Goal: Navigation & Orientation: Find specific page/section

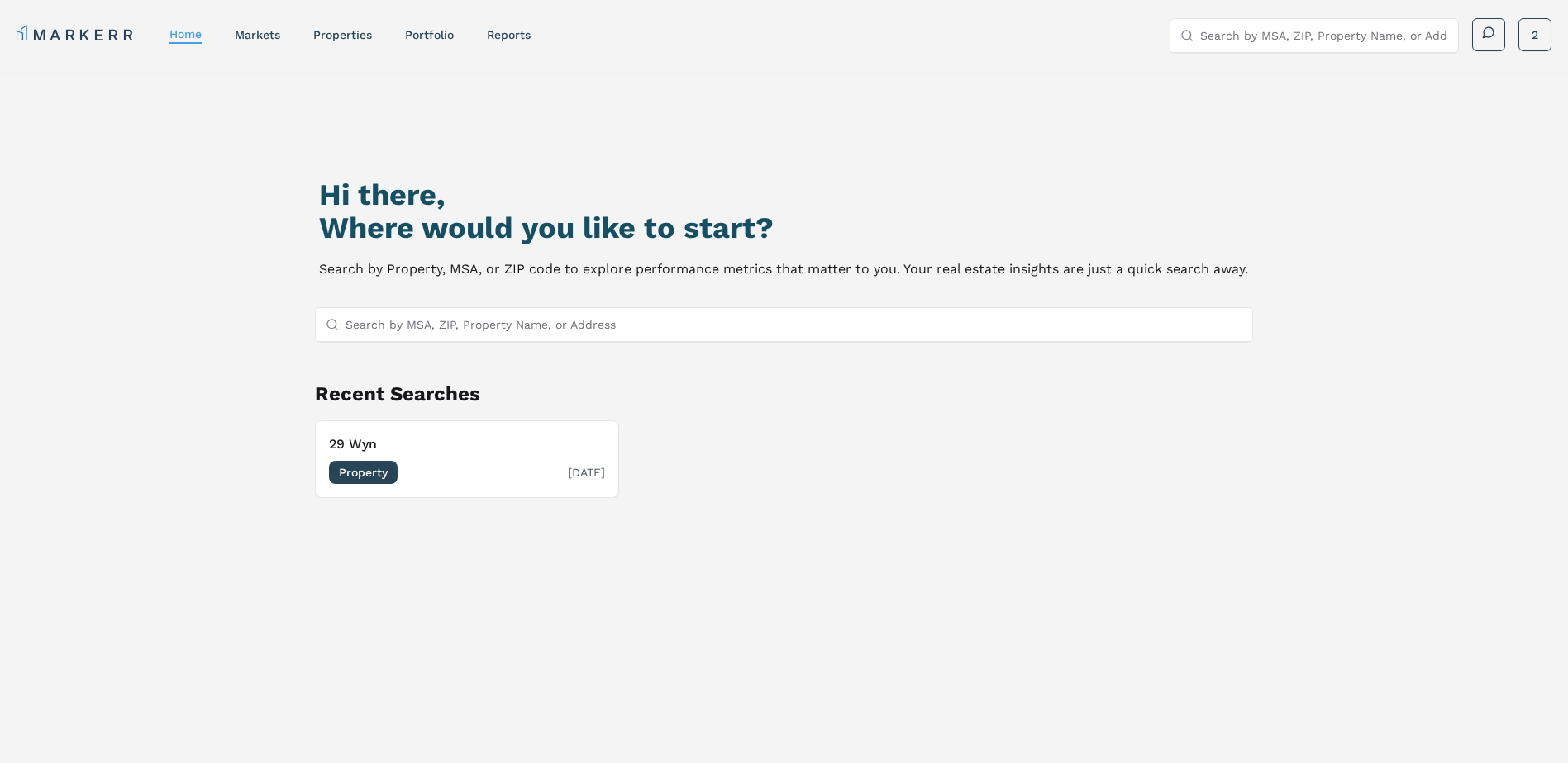
click at [369, 476] on span "Property" at bounding box center [364, 473] width 68 height 23
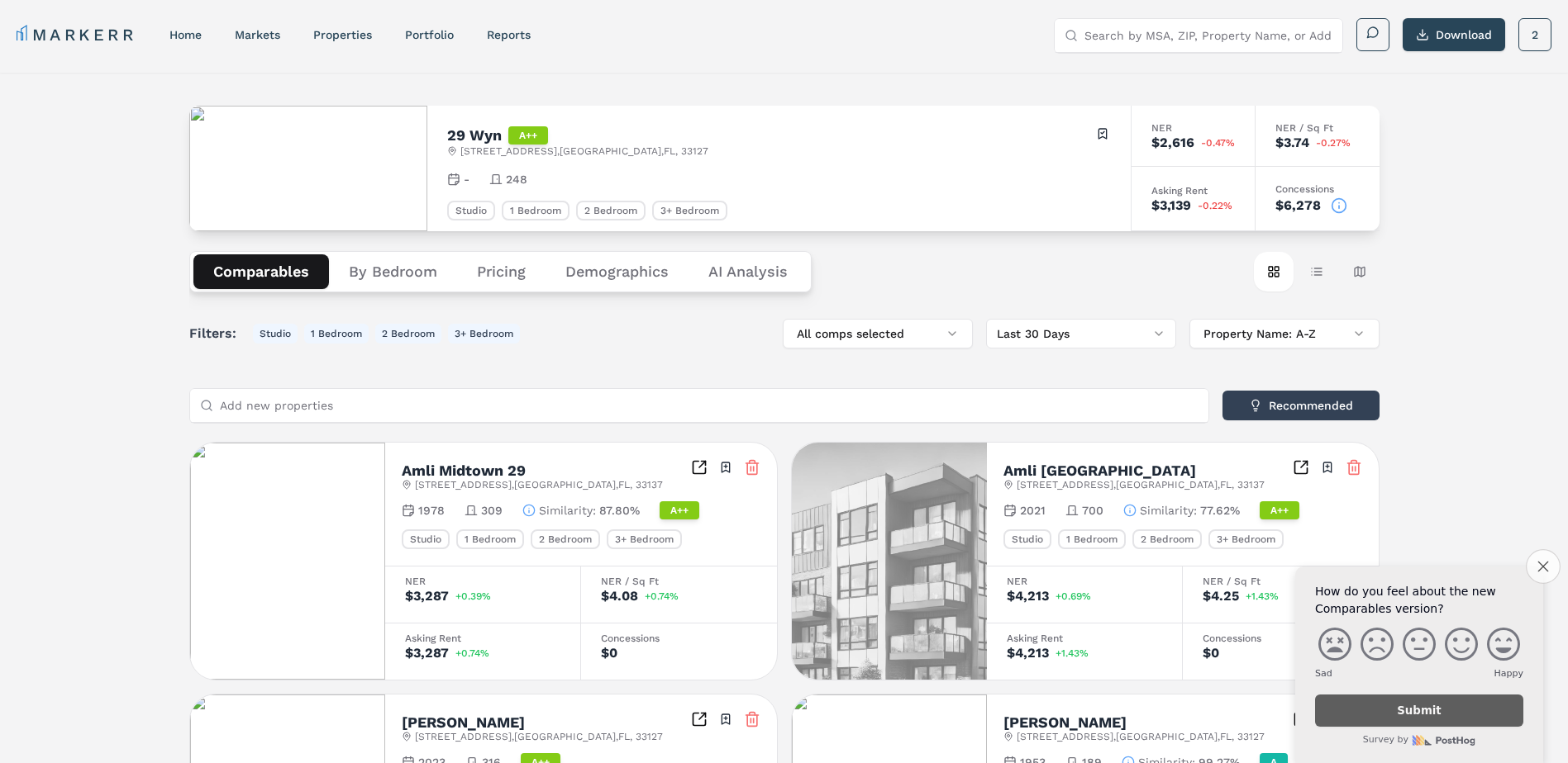
click at [1549, 568] on button "Close survey" at bounding box center [1542, 567] width 35 height 35
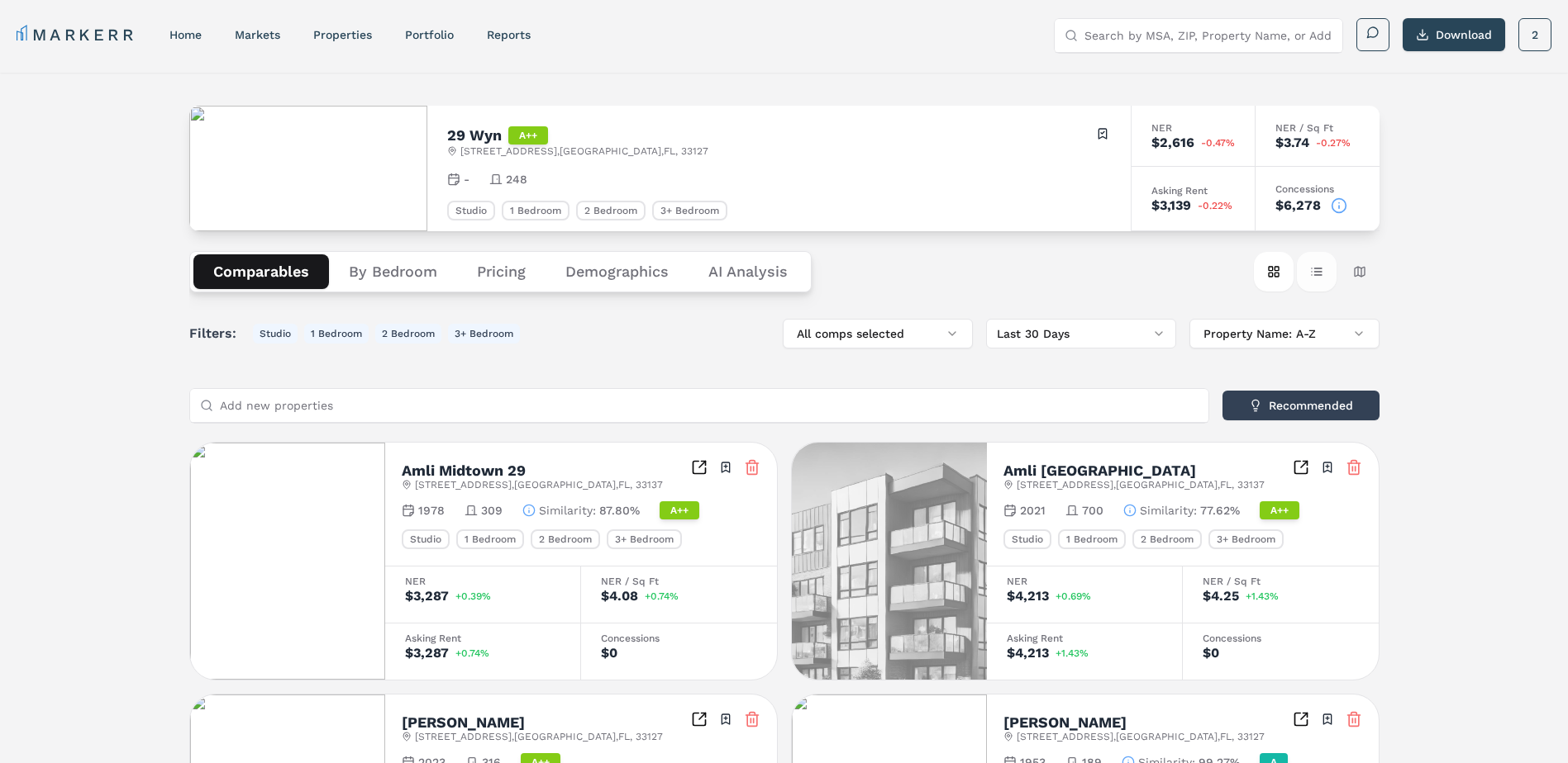
click at [1308, 277] on button "Table view" at bounding box center [1316, 272] width 40 height 40
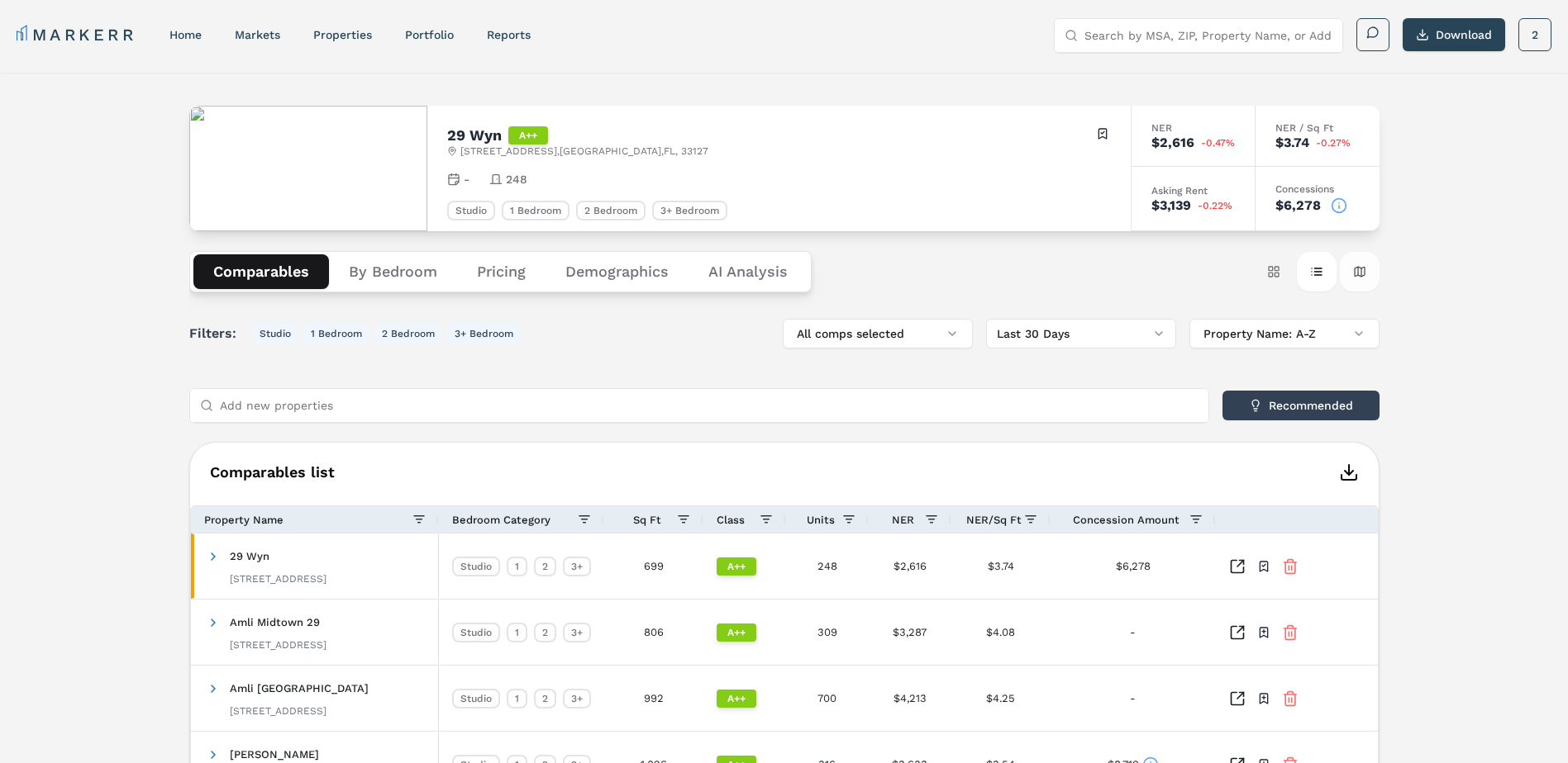
click at [1378, 276] on button "Map view" at bounding box center [1359, 272] width 40 height 40
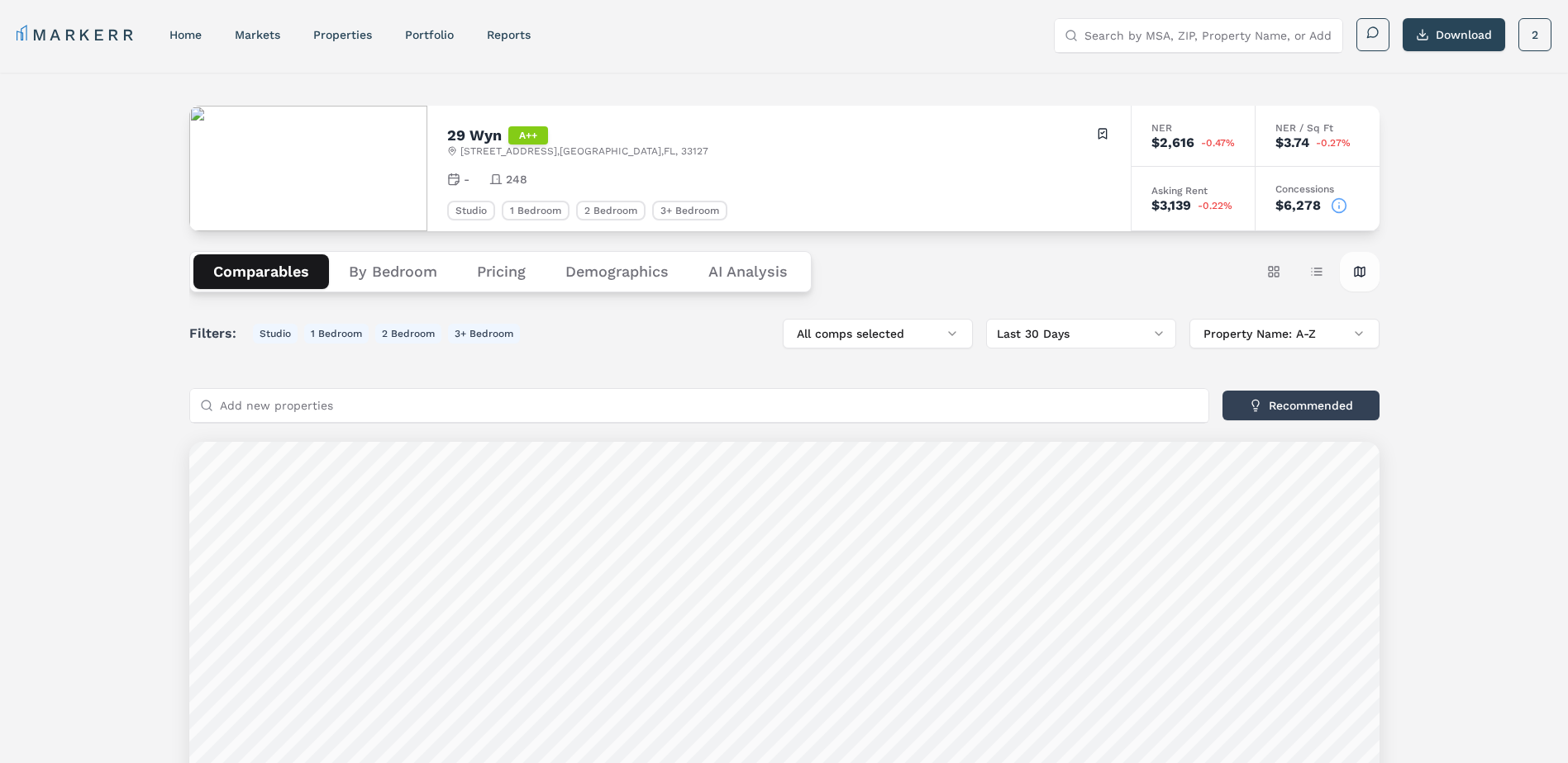
click at [1373, 275] on button "Map view" at bounding box center [1359, 272] width 40 height 40
click at [515, 39] on link "reports" at bounding box center [509, 35] width 44 height 13
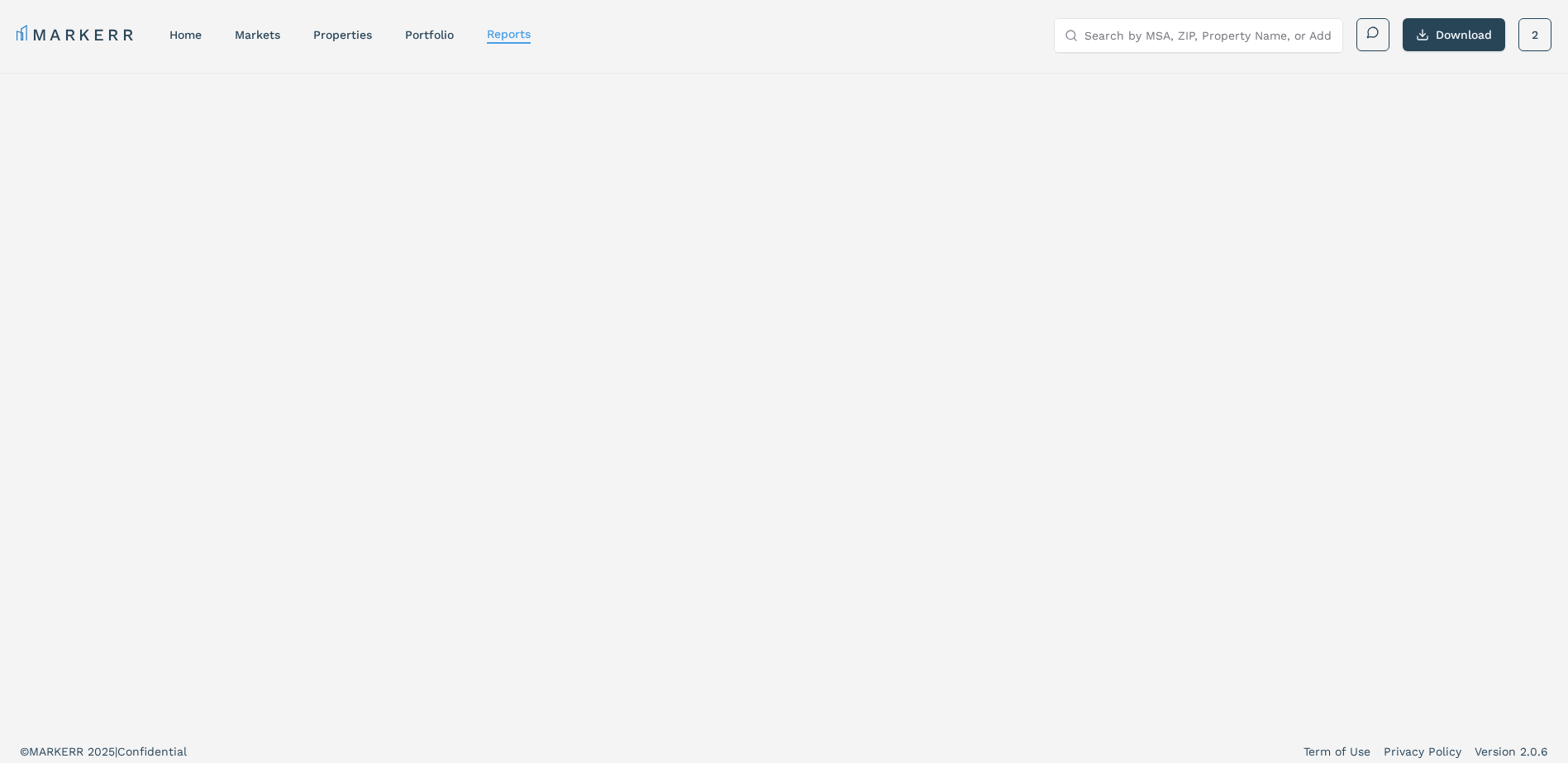
select select "-release_date"
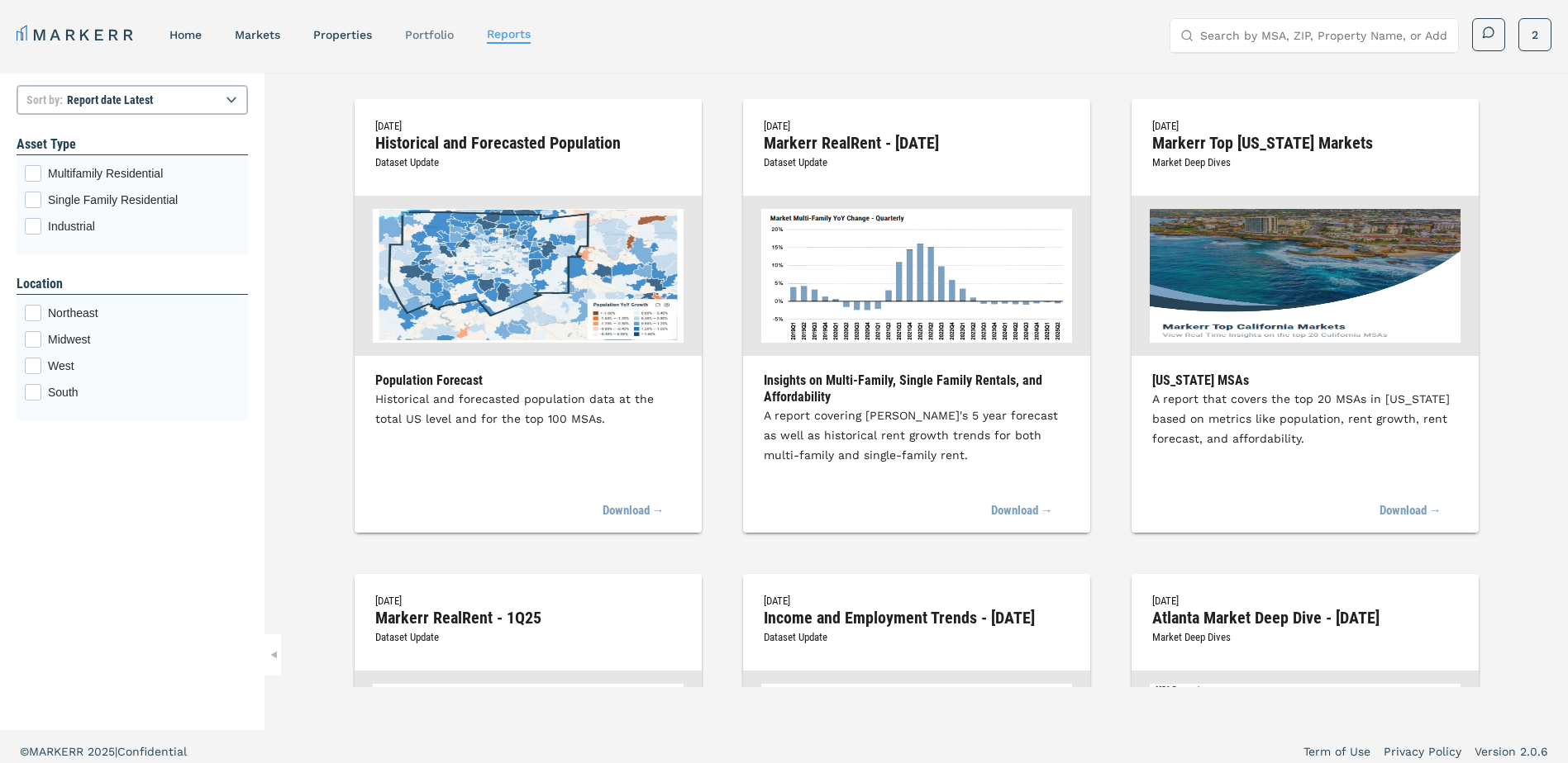
click at [444, 27] on div "Portfolio" at bounding box center [429, 34] width 48 height 16
click at [439, 34] on link "Portfolio" at bounding box center [429, 35] width 48 height 13
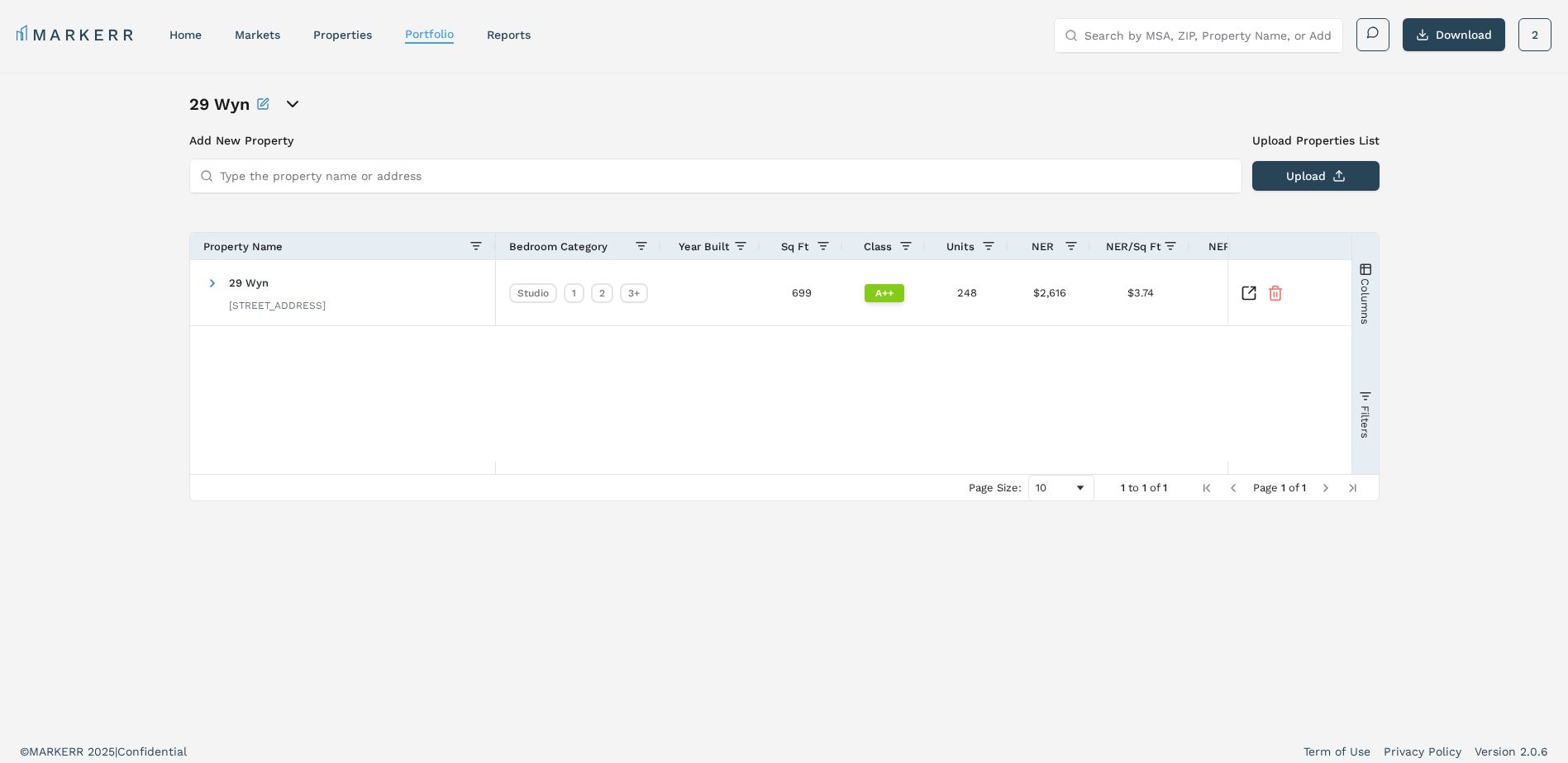
click at [300, 92] on div "29 Wyn Add New Property Upload Properties List Type the property name or addres…" at bounding box center [784, 401] width 1568 height 658
click at [290, 101] on icon "open portfolio options" at bounding box center [292, 103] width 20 height 20
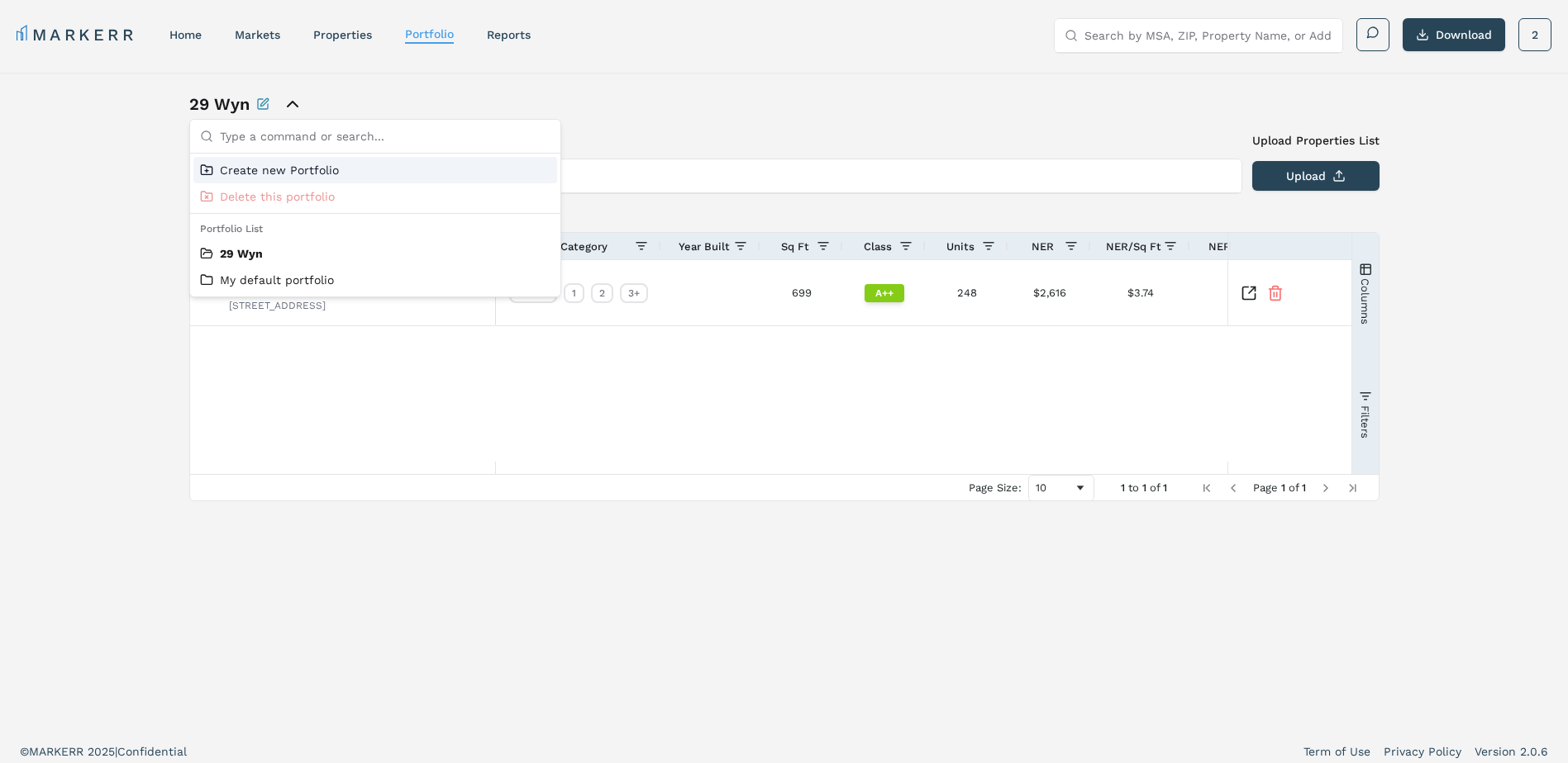
click at [290, 102] on icon "close portfolio options" at bounding box center [292, 103] width 9 height 5
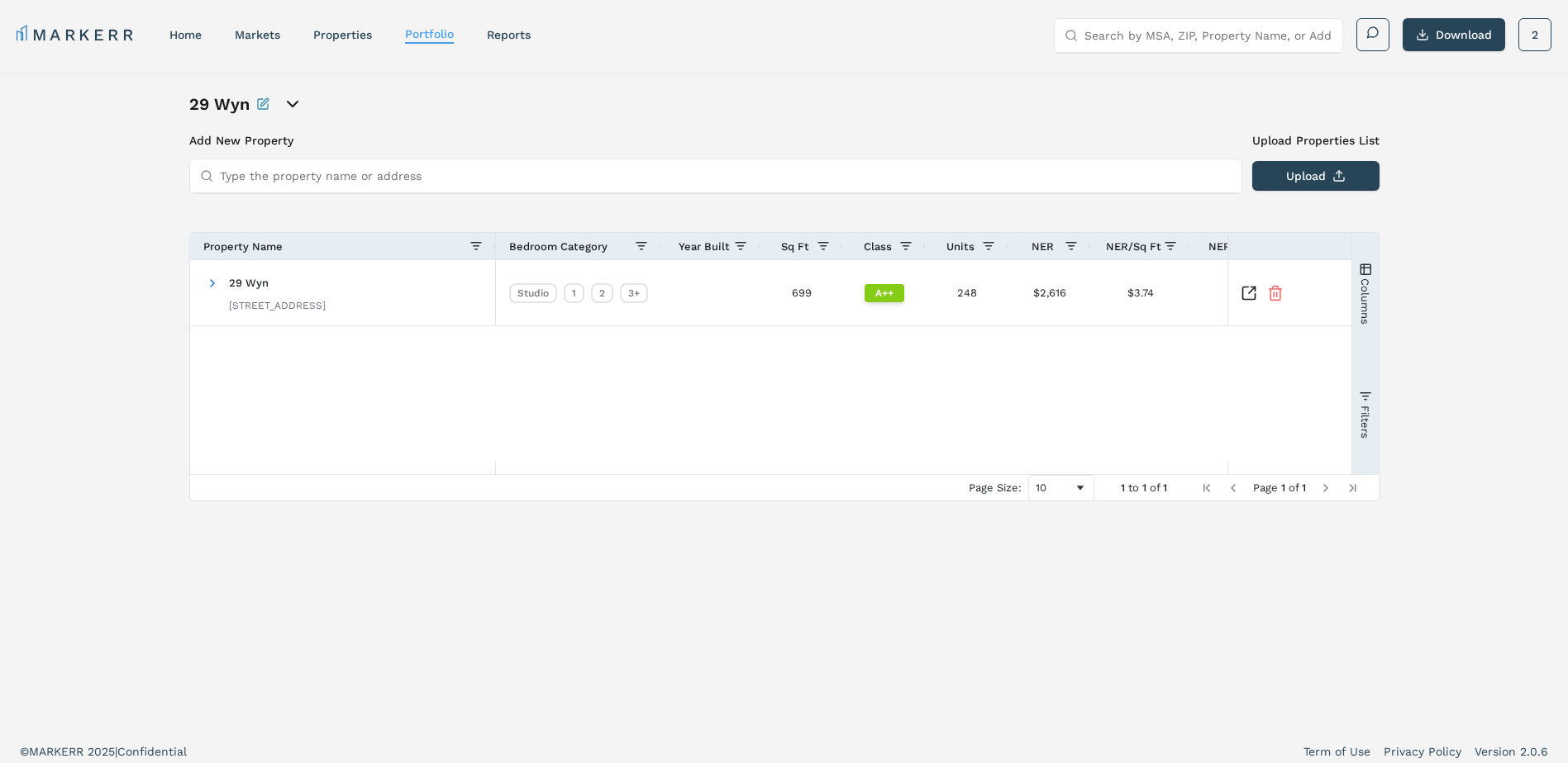
click at [448, 111] on div "29 Wyn" at bounding box center [375, 104] width 372 height 23
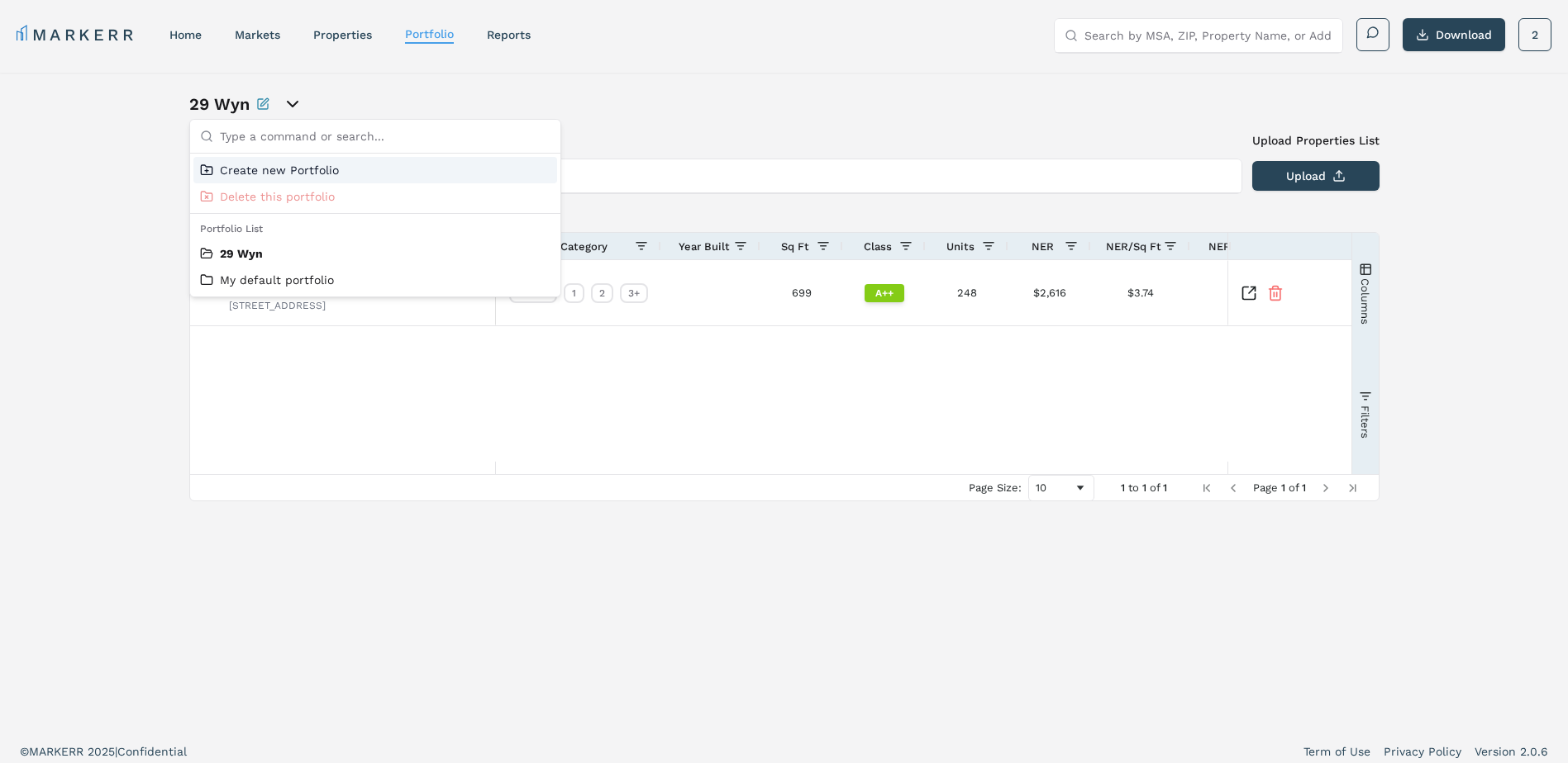
click at [674, 108] on div "29 Wyn" at bounding box center [784, 104] width 1190 height 23
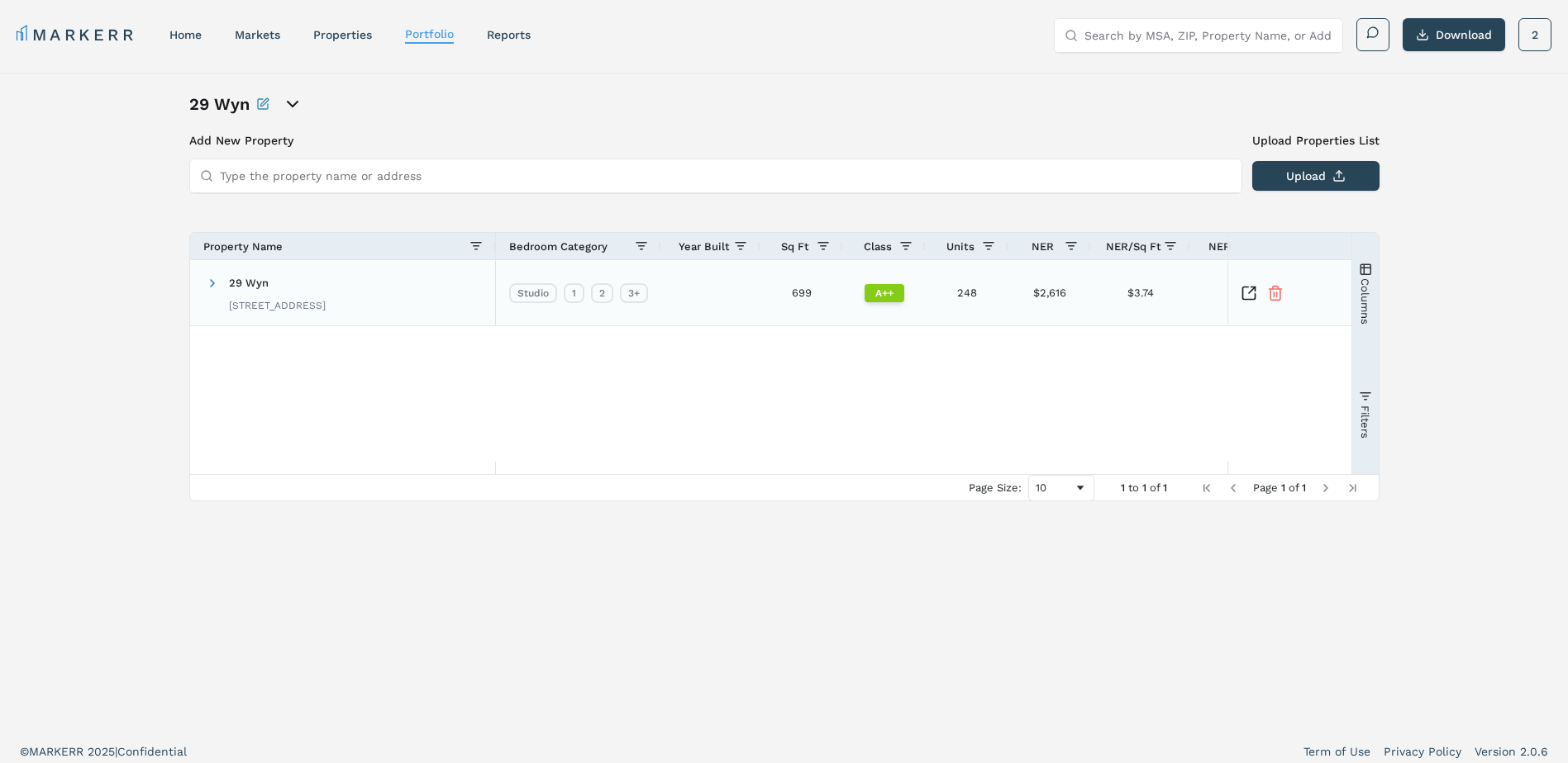
click at [270, 297] on div "29 Wyn 2828 NW 1st Ave, Miami, FL 33127" at bounding box center [277, 292] width 97 height 52
click at [241, 288] on span "29 Wyn" at bounding box center [249, 283] width 40 height 12
click at [326, 299] on div "2828 NW 1st Ave, Miami, FL 33127" at bounding box center [277, 306] width 97 height 13
click at [272, 284] on div "29 Wyn 2828 NW 1st Ave, Miami, FL 33127" at bounding box center [277, 292] width 97 height 52
click at [260, 278] on span "29 Wyn" at bounding box center [249, 283] width 40 height 12
